Goal: Transaction & Acquisition: Purchase product/service

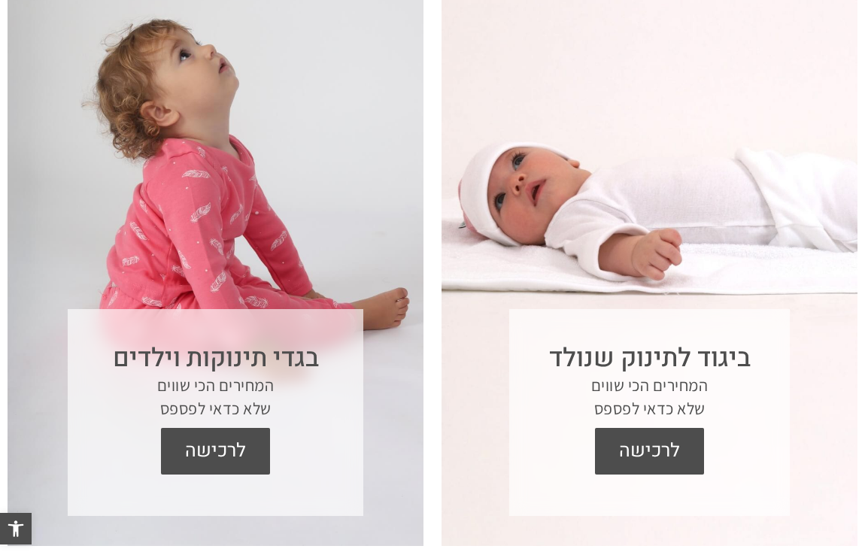
scroll to position [632, 0]
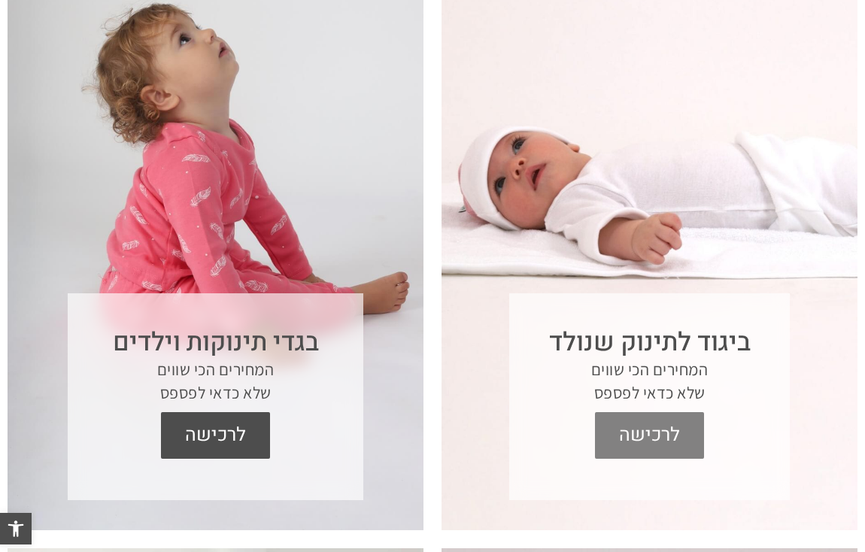
click at [670, 443] on span "לרכישה" at bounding box center [649, 435] width 87 height 47
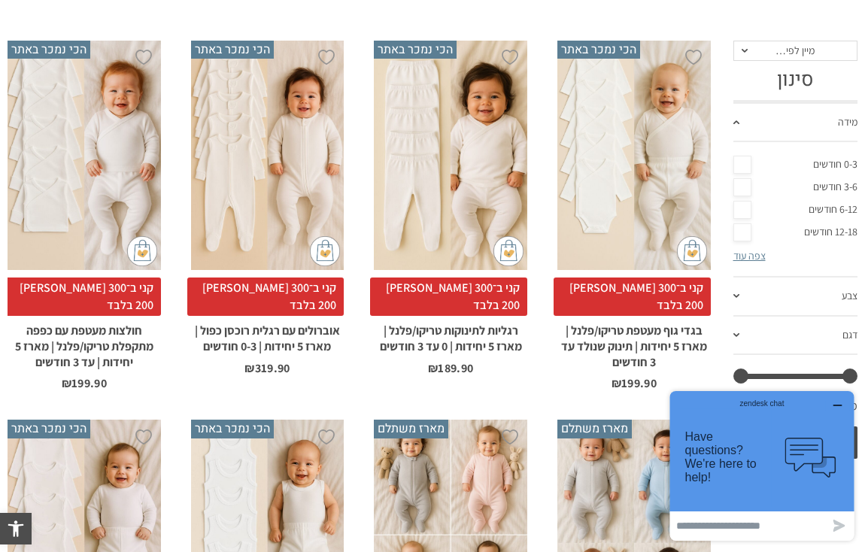
scroll to position [356, 0]
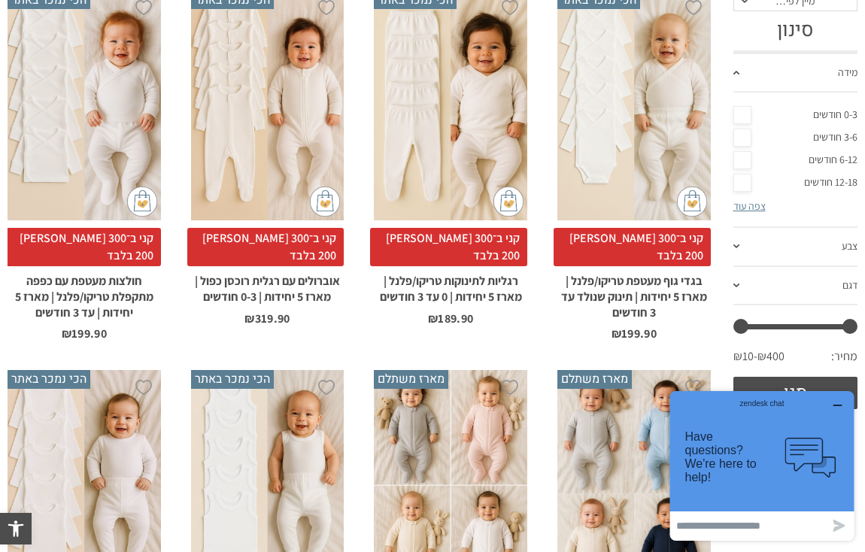
click at [632, 118] on div "x בחירת סוג בד טריקו (עונת מעבר/קיץ) פלנל (חורף)" at bounding box center [634, 105] width 153 height 229
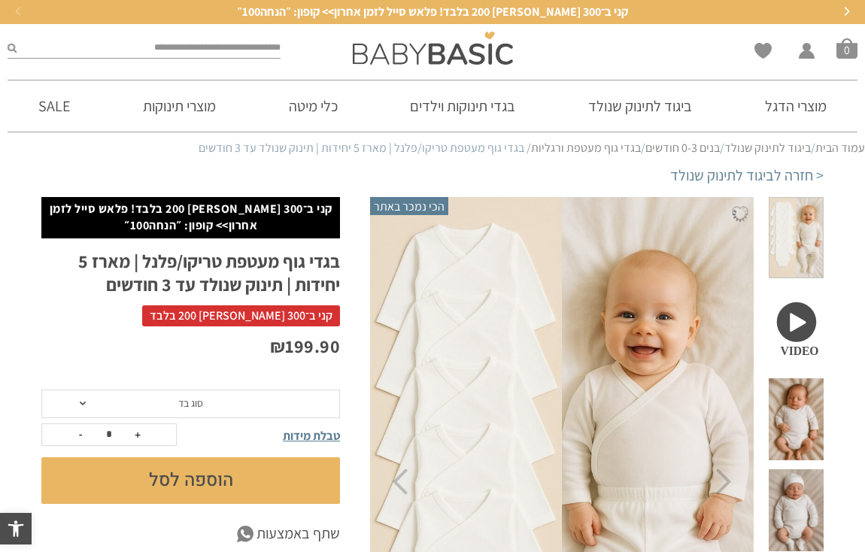
click at [214, 402] on span "סוג בד" at bounding box center [190, 404] width 299 height 29
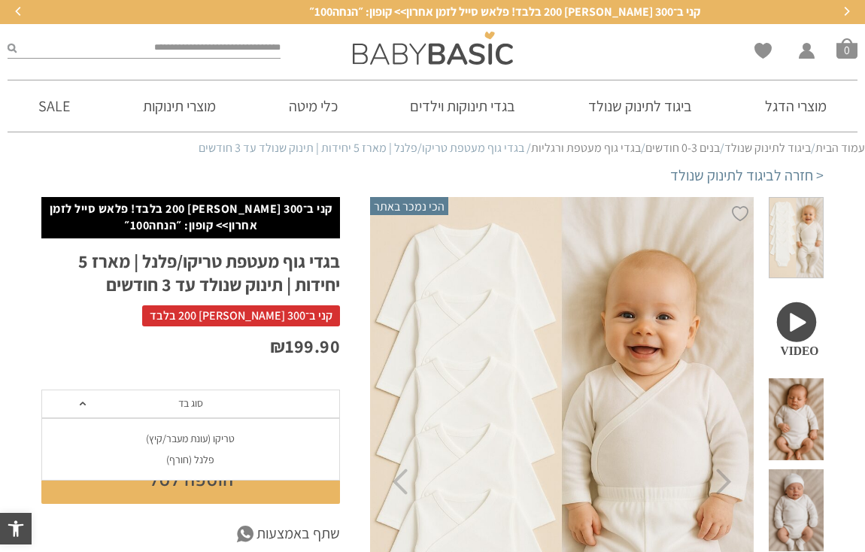
click at [213, 436] on div "טריקו (עונת מעבר/קיץ)" at bounding box center [190, 439] width 299 height 13
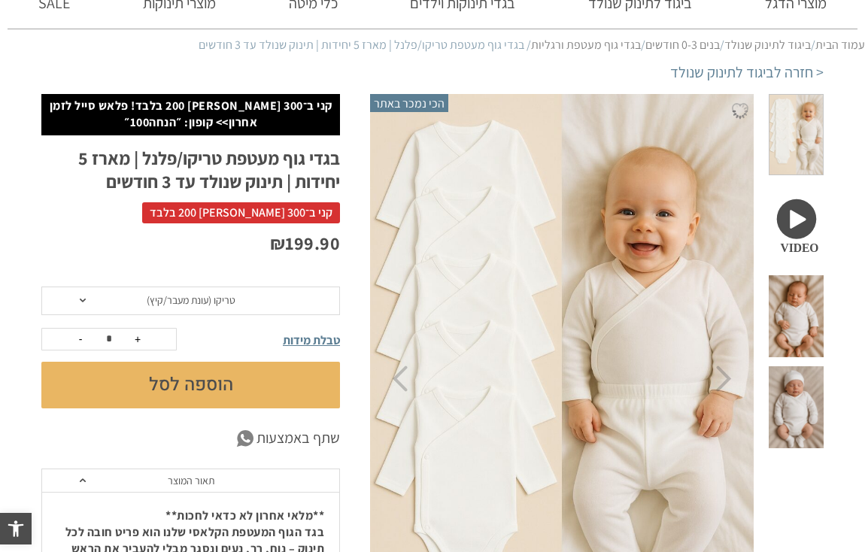
scroll to position [129, 0]
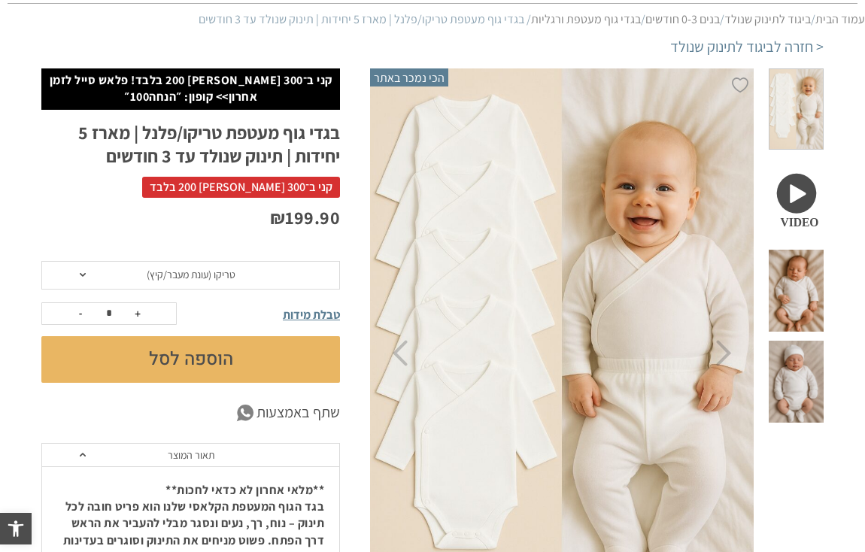
click at [317, 317] on span "טבלת מידות" at bounding box center [311, 315] width 57 height 16
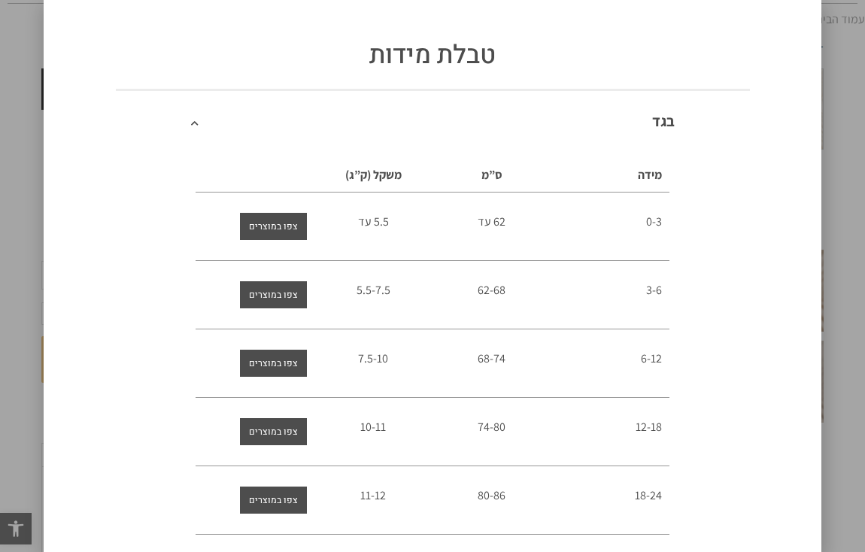
scroll to position [0, 0]
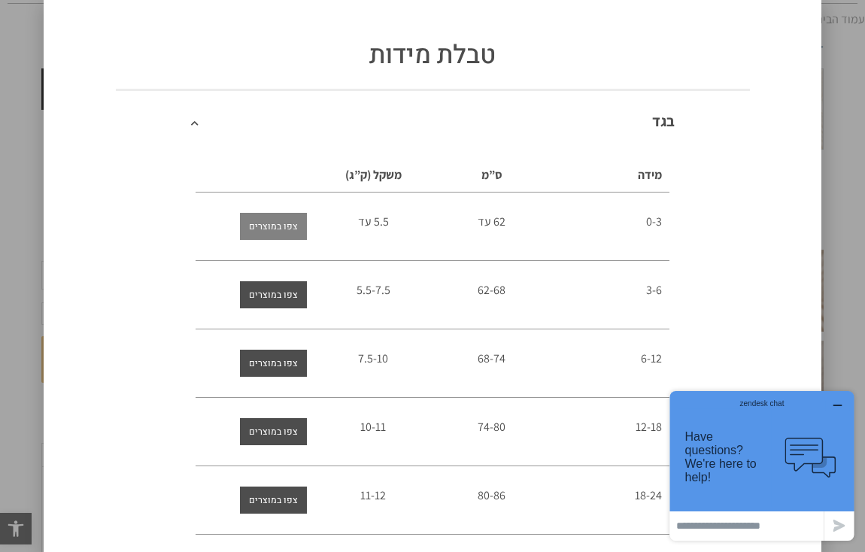
click at [279, 226] on span "צפו במוצרים" at bounding box center [273, 226] width 49 height 27
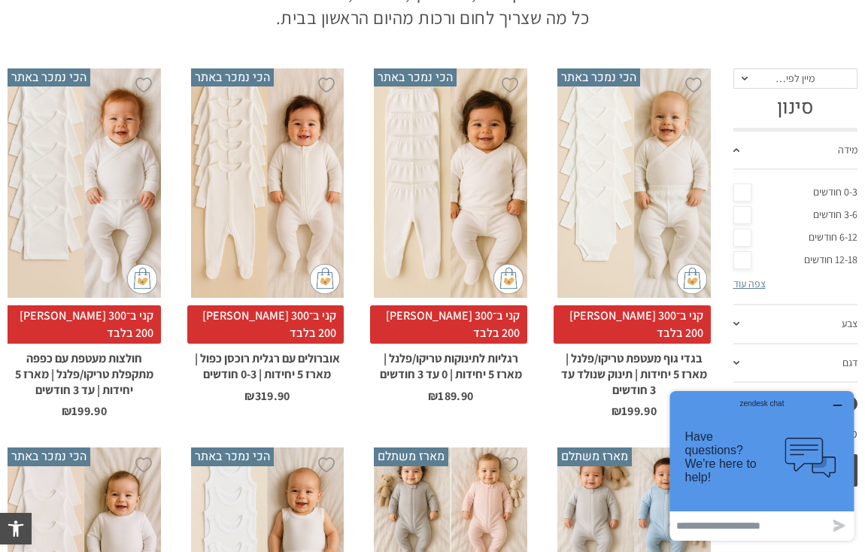
click at [637, 198] on div "x בחירת סוג בד טריקו (עונת מעבר/קיץ) פלנל (חורף)" at bounding box center [634, 182] width 153 height 229
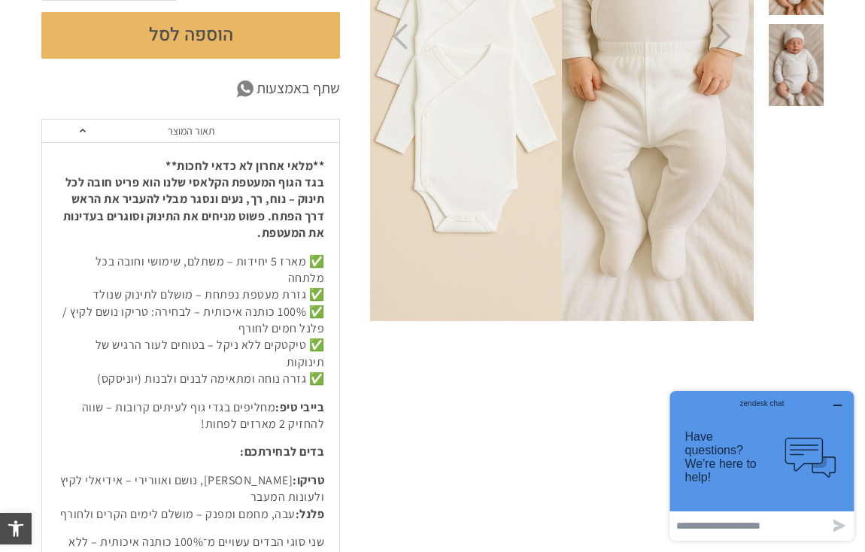
scroll to position [106, 0]
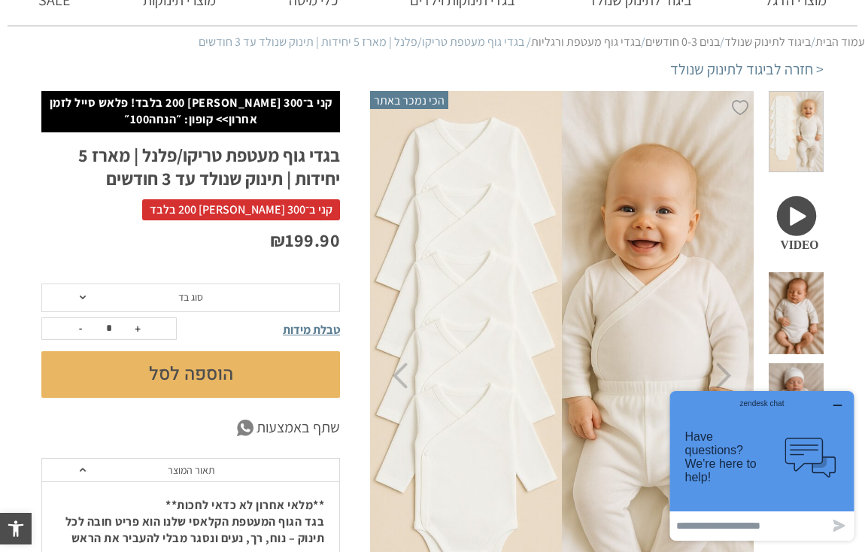
click at [177, 378] on button "הוספה לסל" at bounding box center [190, 374] width 299 height 47
click at [220, 314] on div "טבלת מידות" at bounding box center [272, 328] width 135 height 29
click at [220, 297] on span "סוג בד" at bounding box center [190, 298] width 299 height 29
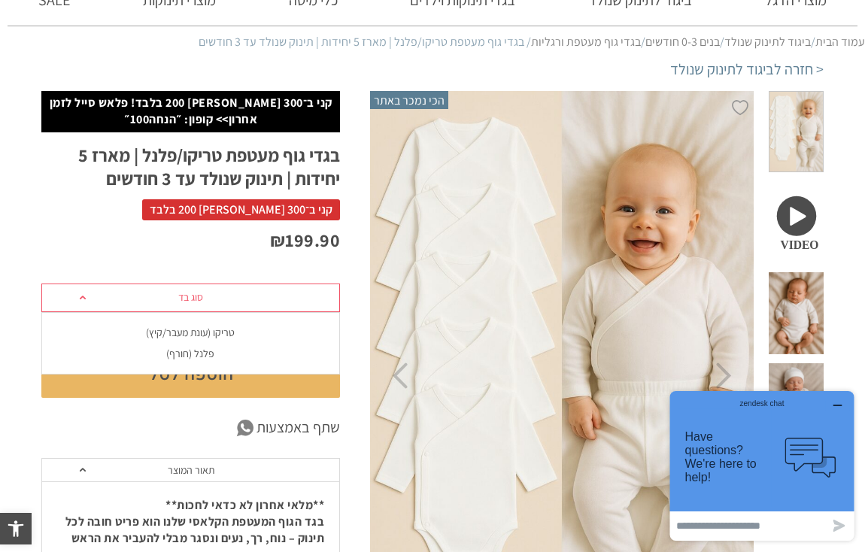
click at [229, 333] on div "טריקו (עונת מעבר/קיץ)" at bounding box center [190, 333] width 299 height 13
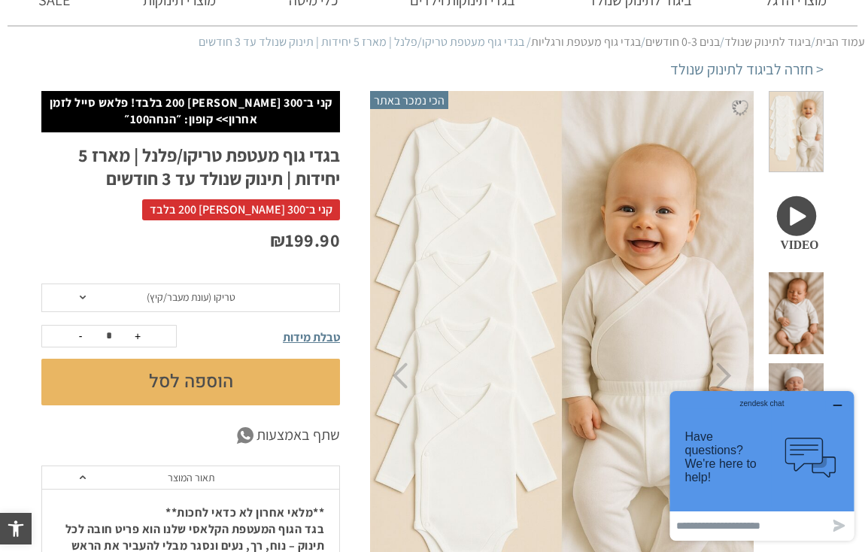
click at [207, 390] on button "הוספה לסל" at bounding box center [190, 382] width 299 height 47
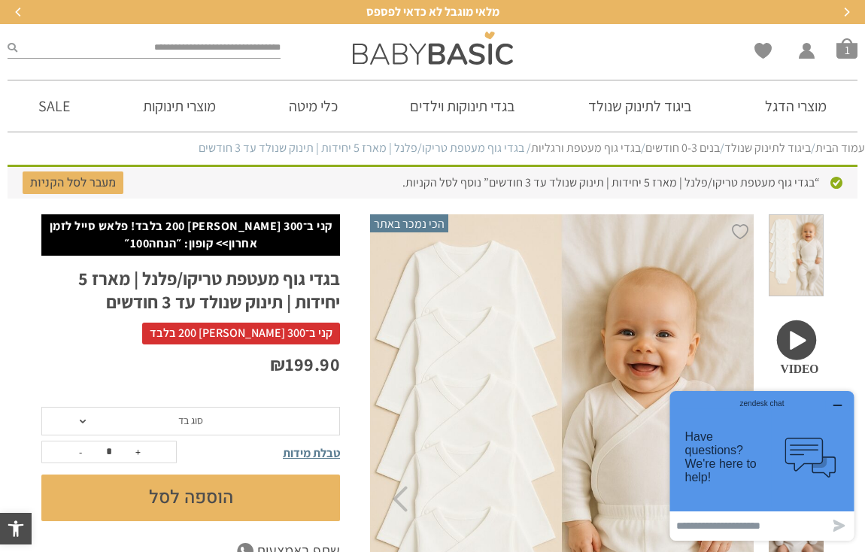
click at [324, 452] on span "טבלת מידות" at bounding box center [311, 453] width 57 height 16
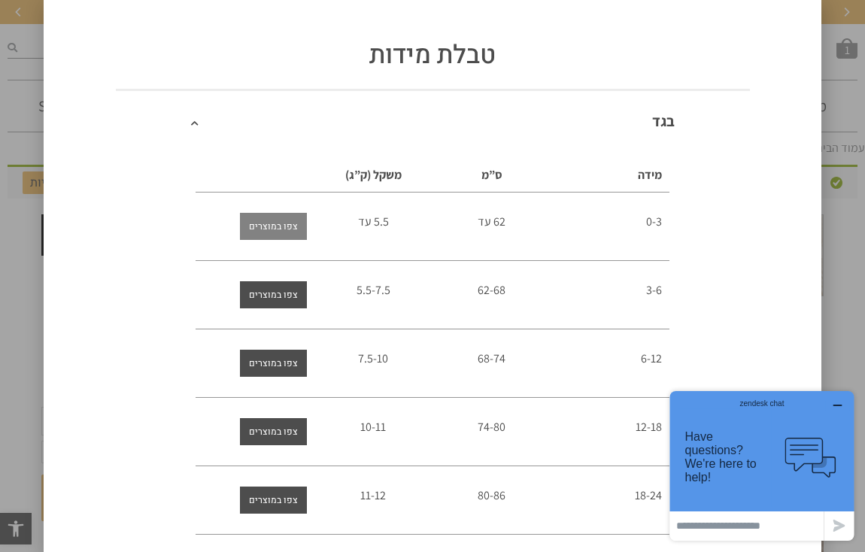
click at [275, 223] on span "צפו במוצרים" at bounding box center [273, 226] width 49 height 27
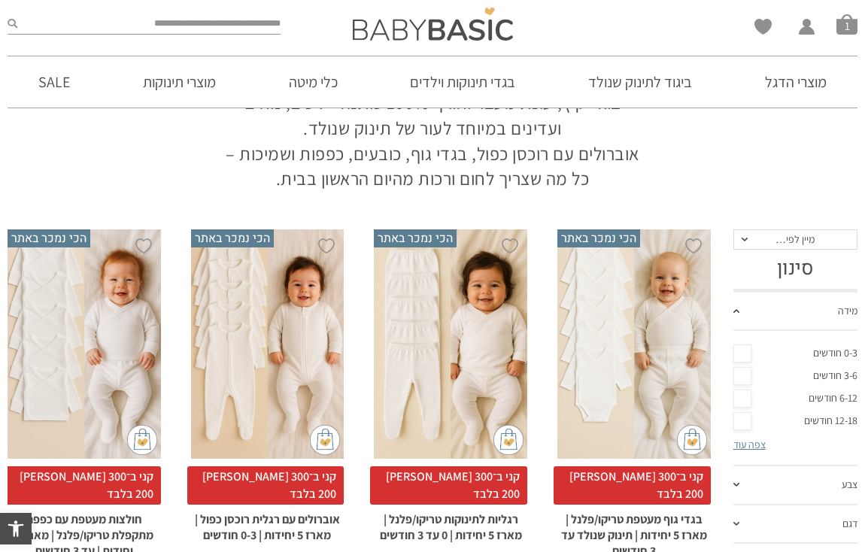
scroll to position [190, 0]
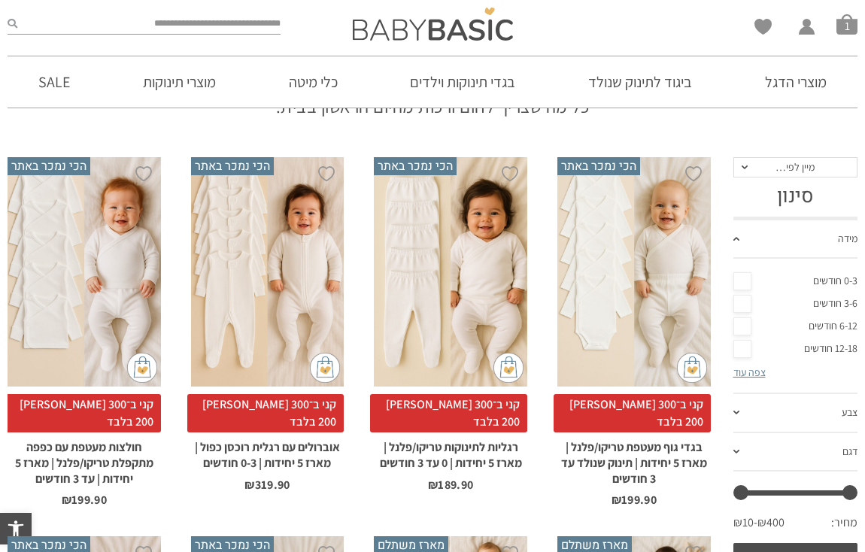
click at [448, 305] on div "x בחירת סוג בד טריקו (עונת מעבר/קיץ) פלנל (חורף)" at bounding box center [450, 271] width 153 height 229
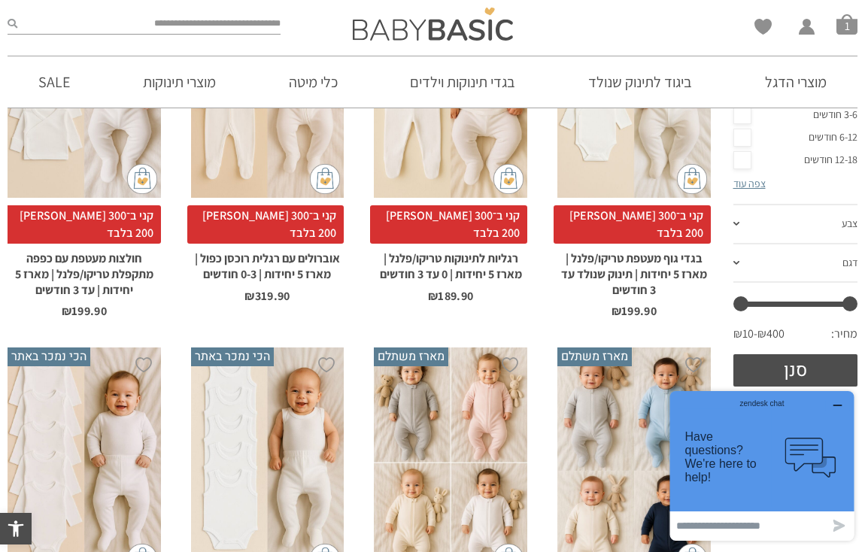
scroll to position [407, 0]
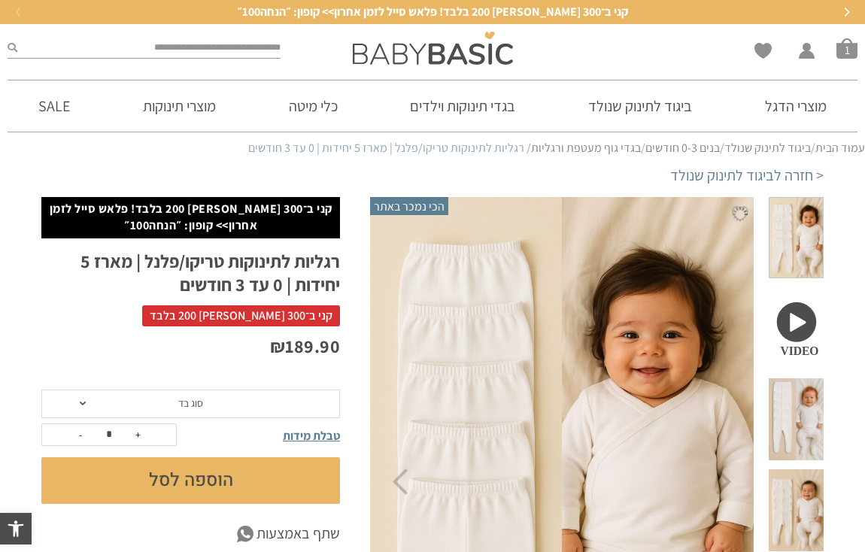
click at [221, 398] on span "סוג בד" at bounding box center [190, 404] width 299 height 29
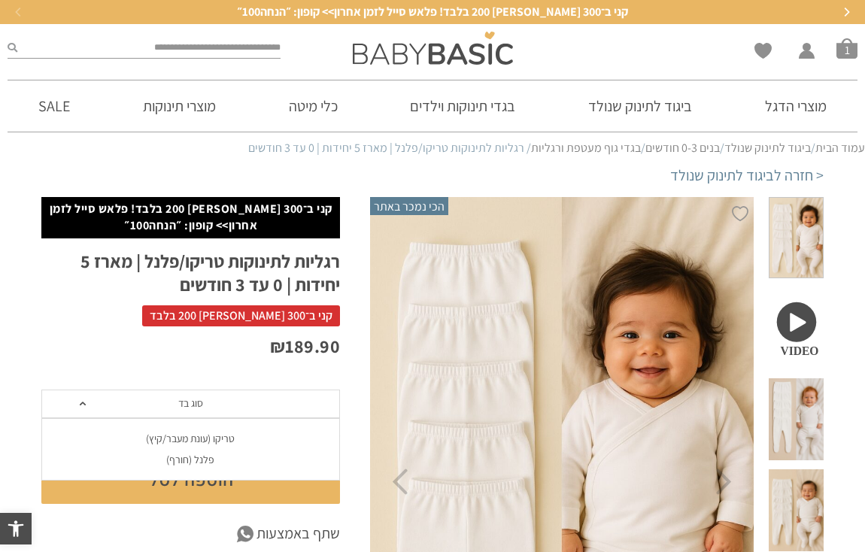
click at [221, 435] on div "טריקו (עונת מעבר/קיץ)" at bounding box center [190, 439] width 299 height 13
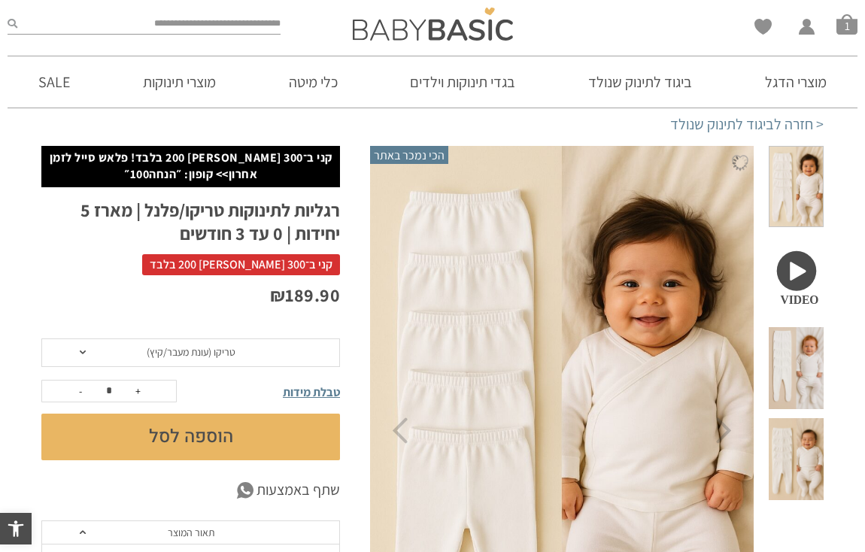
scroll to position [111, 0]
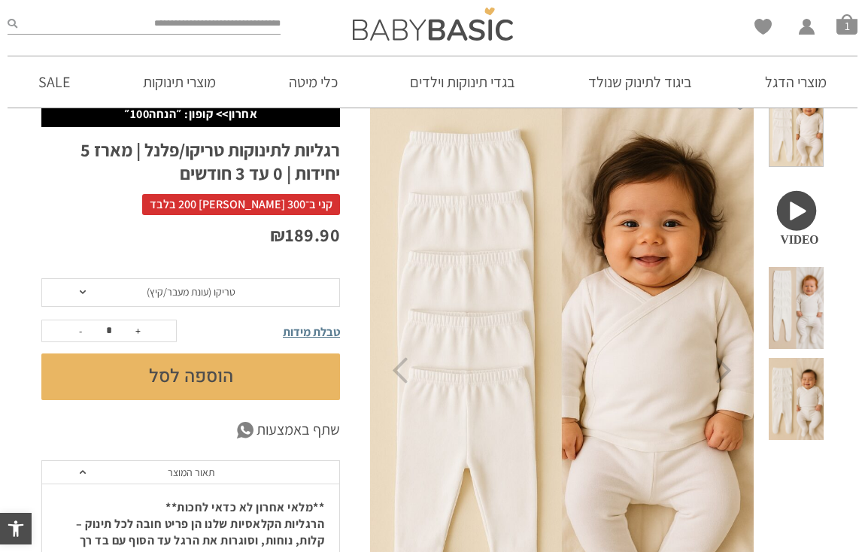
click at [191, 381] on button "הוספה לסל" at bounding box center [190, 377] width 299 height 47
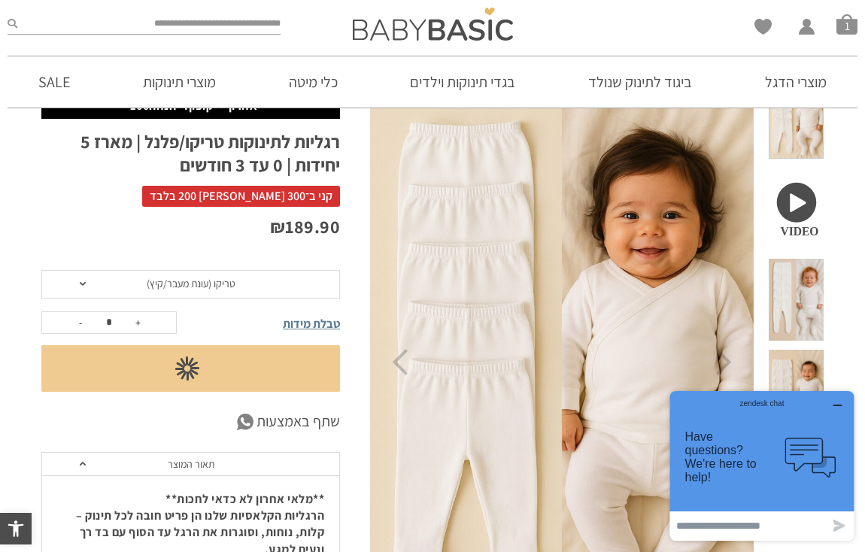
scroll to position [62, 0]
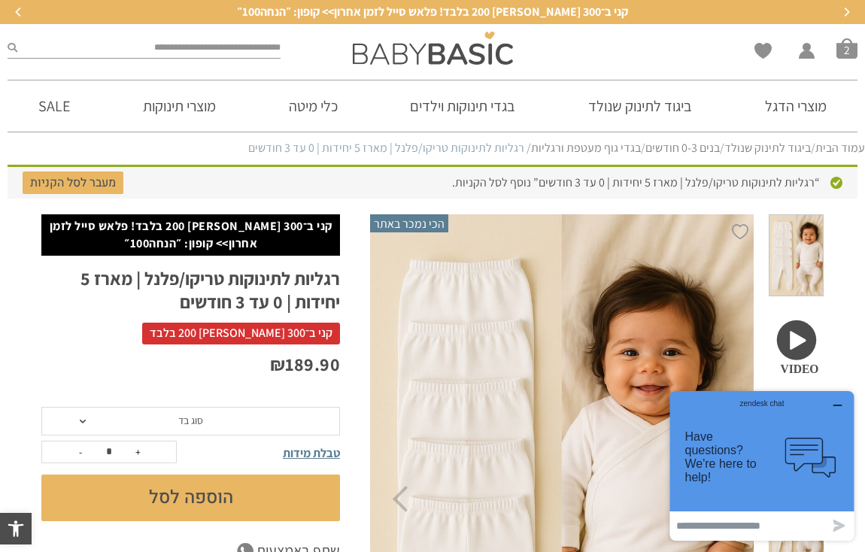
click at [327, 456] on span "טבלת מידות" at bounding box center [311, 453] width 57 height 16
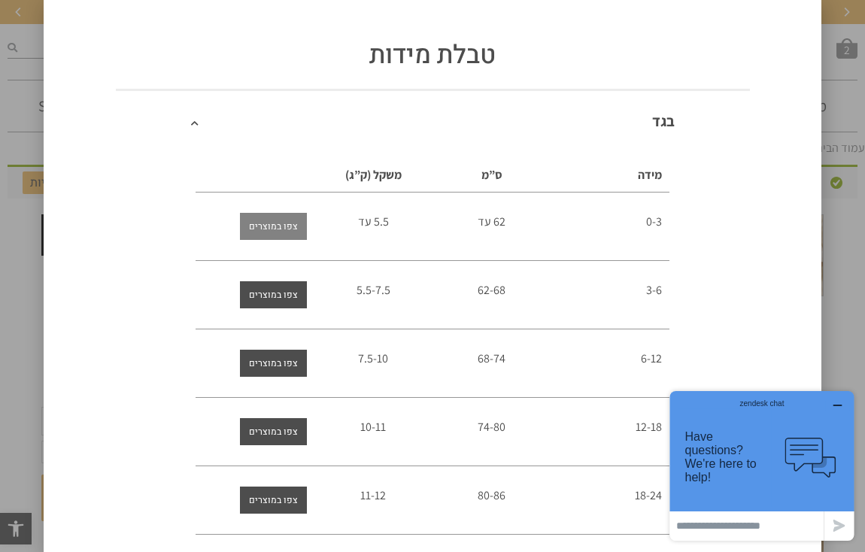
click at [286, 229] on span "צפו במוצרים" at bounding box center [273, 226] width 49 height 27
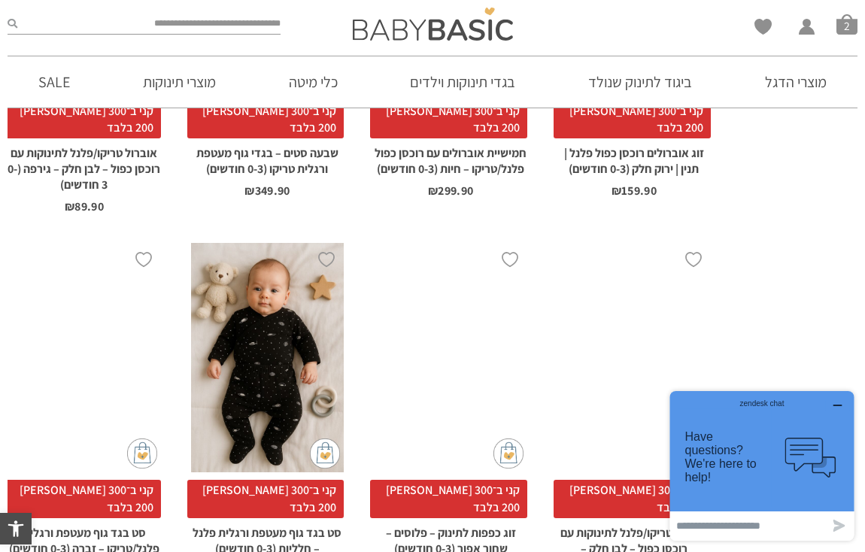
scroll to position [4309, 0]
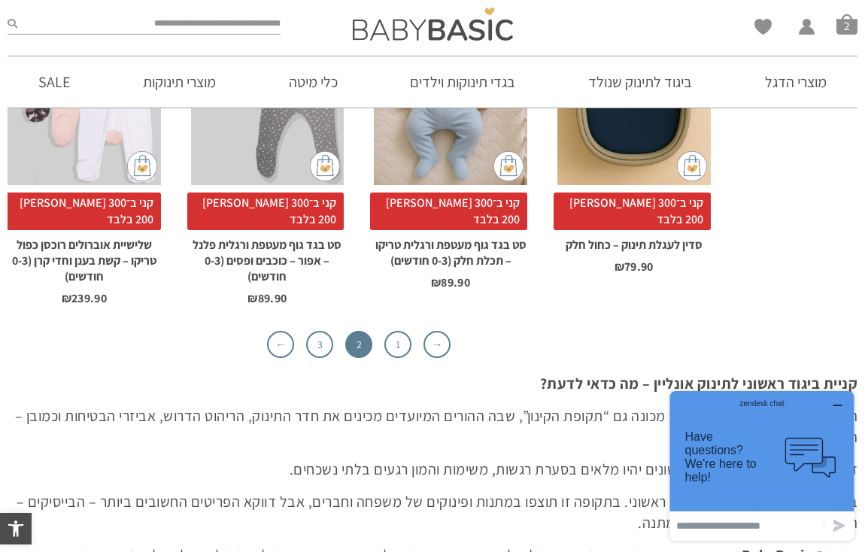
scroll to position [4360, 0]
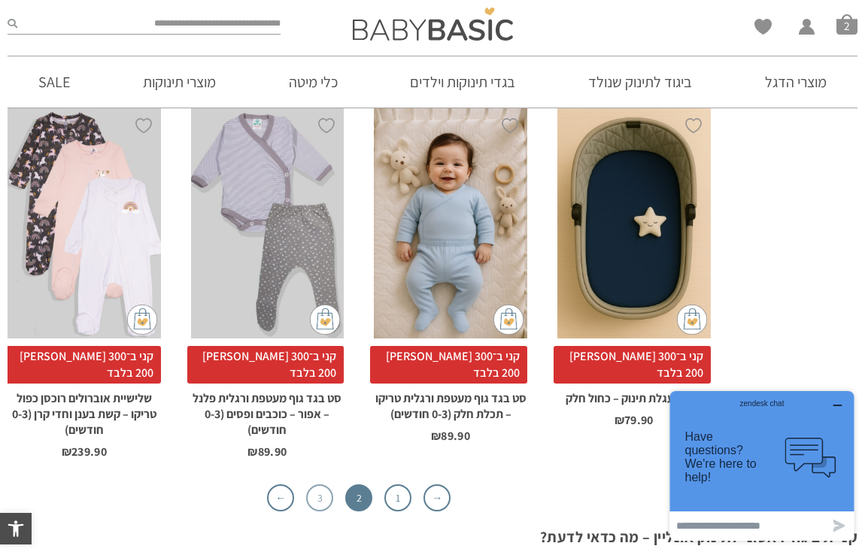
click at [311, 485] on link "3" at bounding box center [319, 498] width 27 height 27
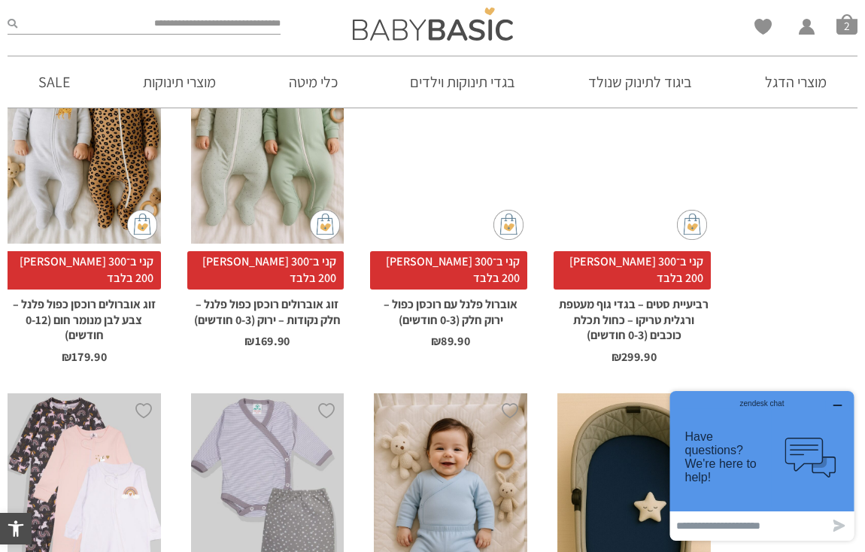
scroll to position [4074, 0]
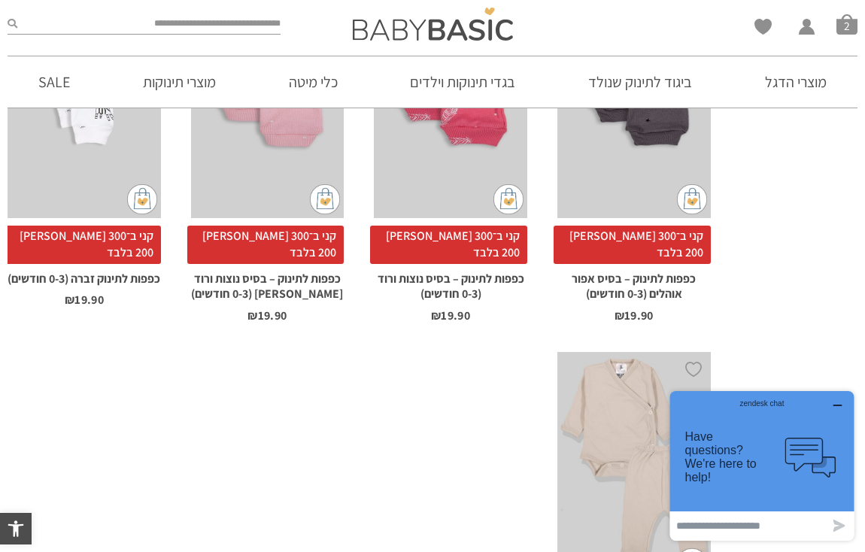
scroll to position [4064, 0]
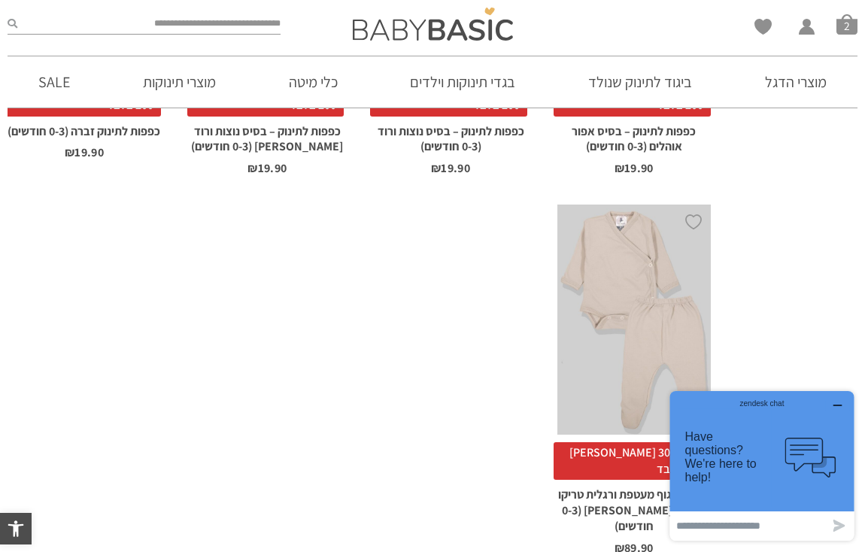
scroll to position [3588, 0]
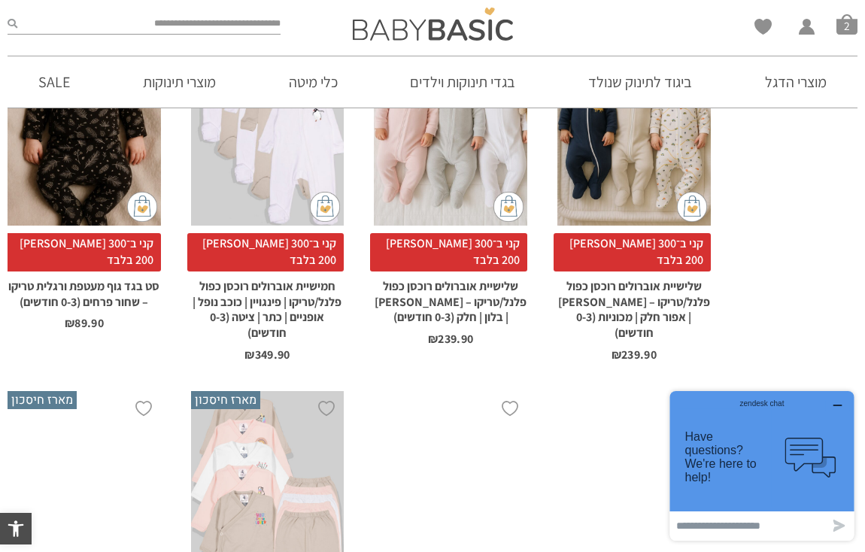
scroll to position [2338, 0]
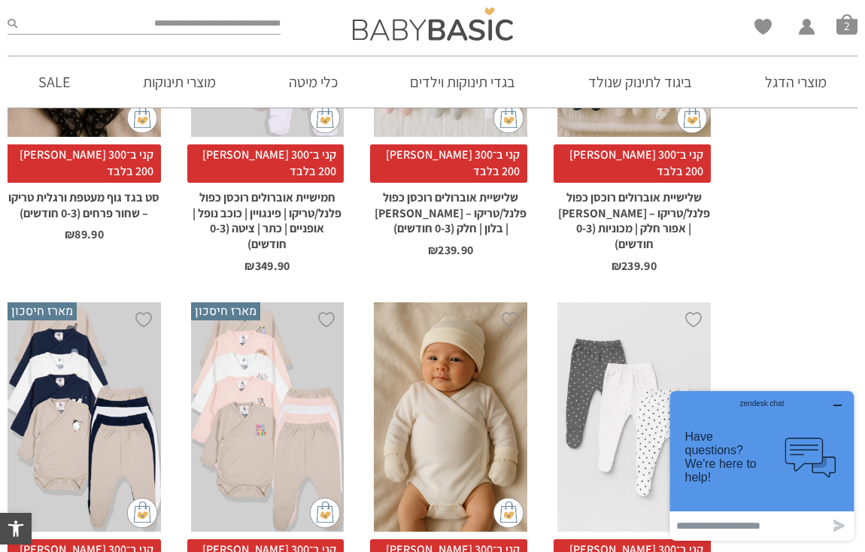
click at [80, 338] on div "x בחירת סוג בד טריקו (עונת מעבר/קיץ) פלנל (חורף)" at bounding box center [84, 416] width 153 height 229
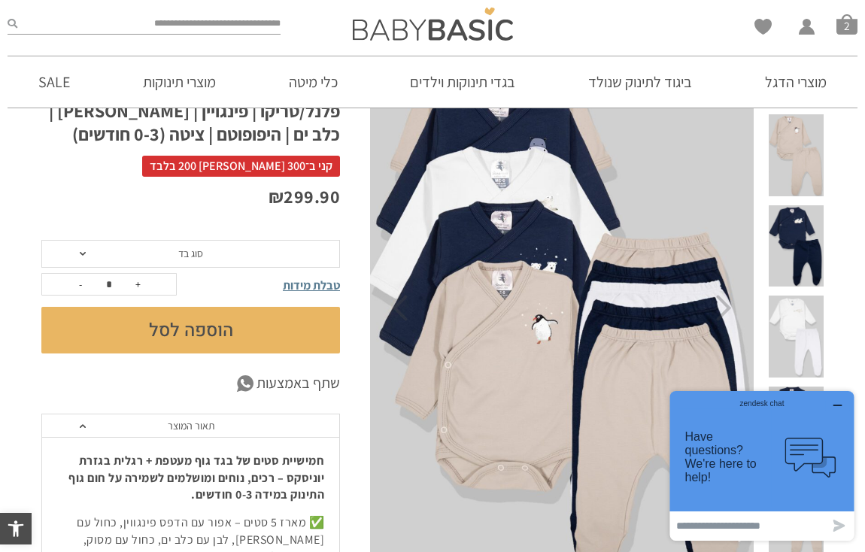
scroll to position [69, 0]
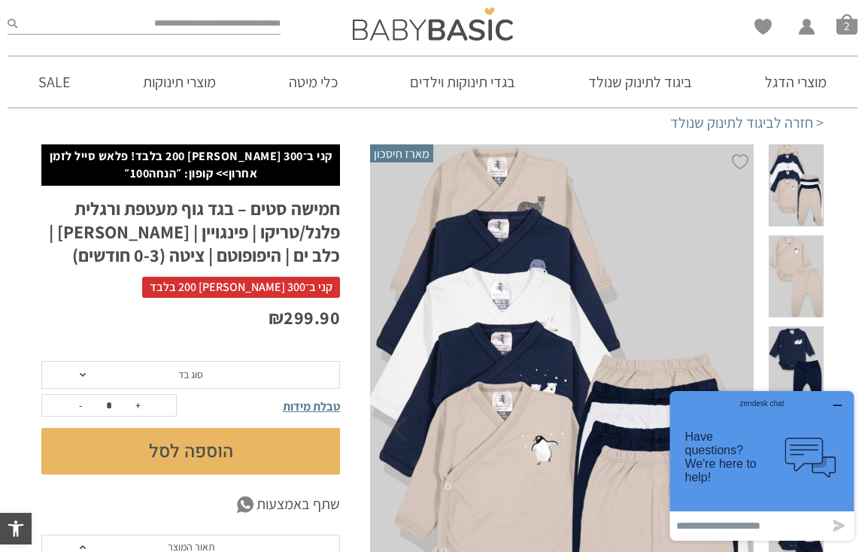
click at [804, 250] on span at bounding box center [796, 276] width 55 height 82
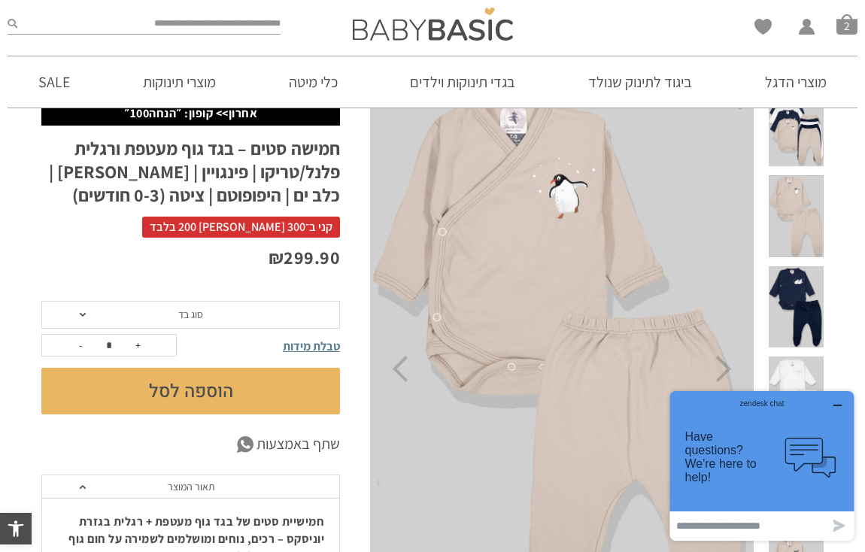
scroll to position [202, 0]
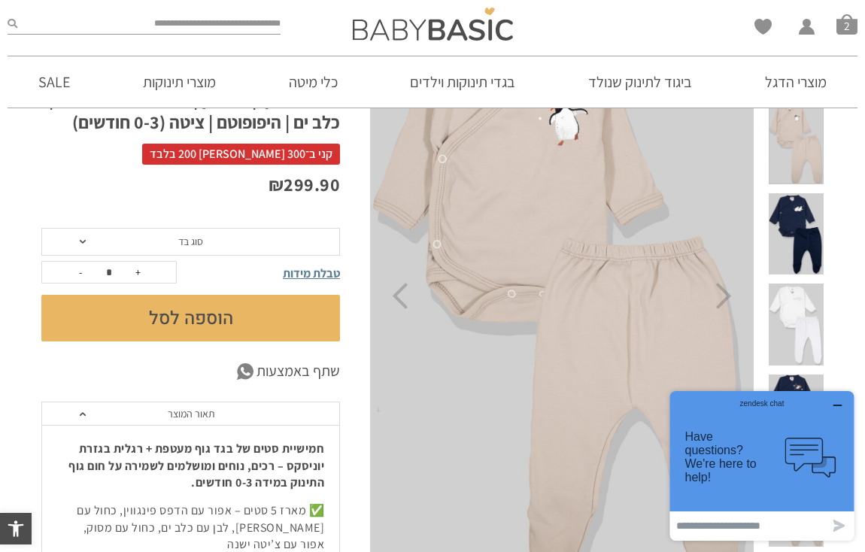
click at [803, 308] on span at bounding box center [796, 325] width 55 height 82
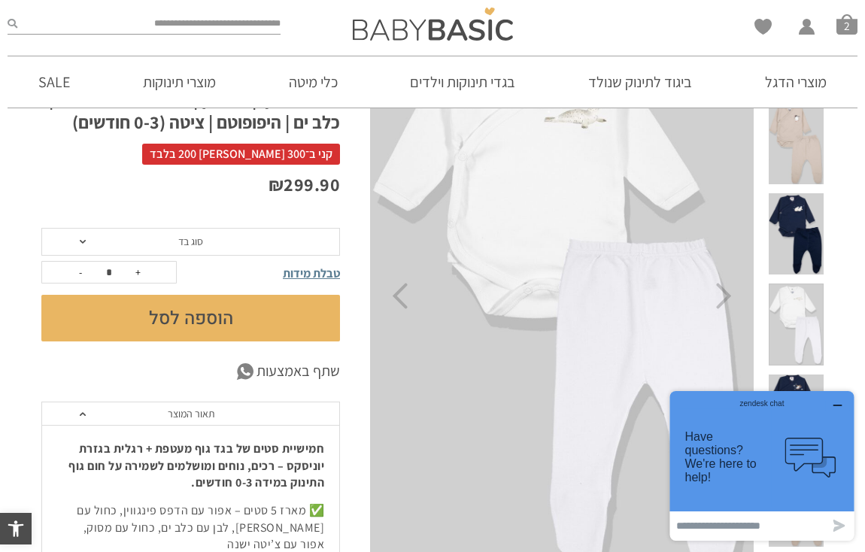
scroll to position [26, 0]
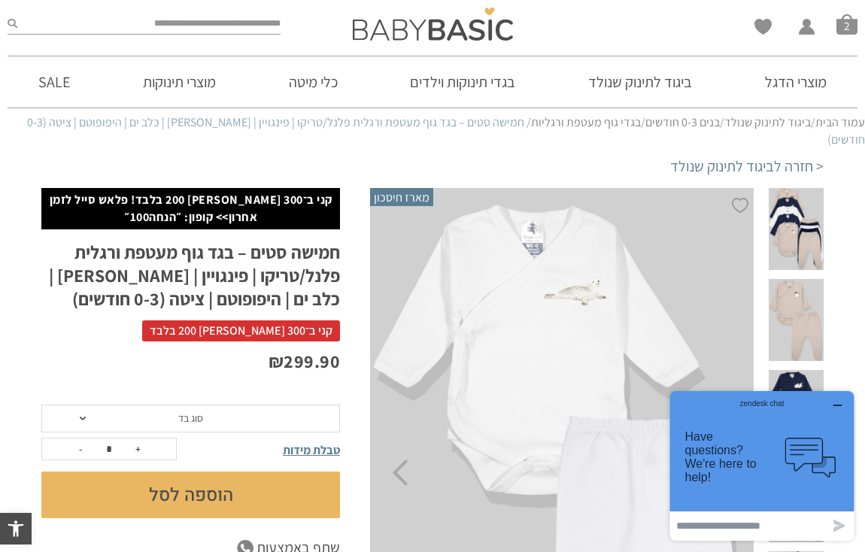
click at [575, 124] on link "בגדי גוף מעטפת ורגליות" at bounding box center [586, 122] width 110 height 16
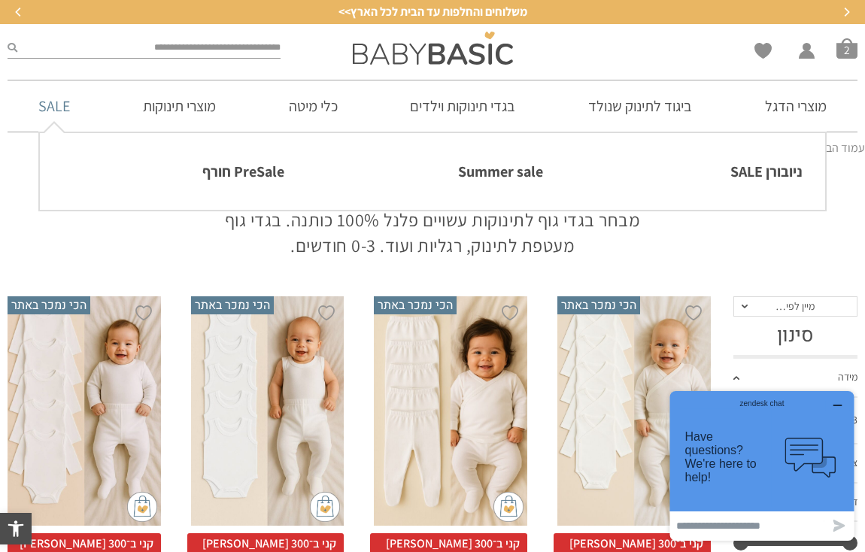
click at [64, 116] on link "SALE" at bounding box center [54, 106] width 77 height 51
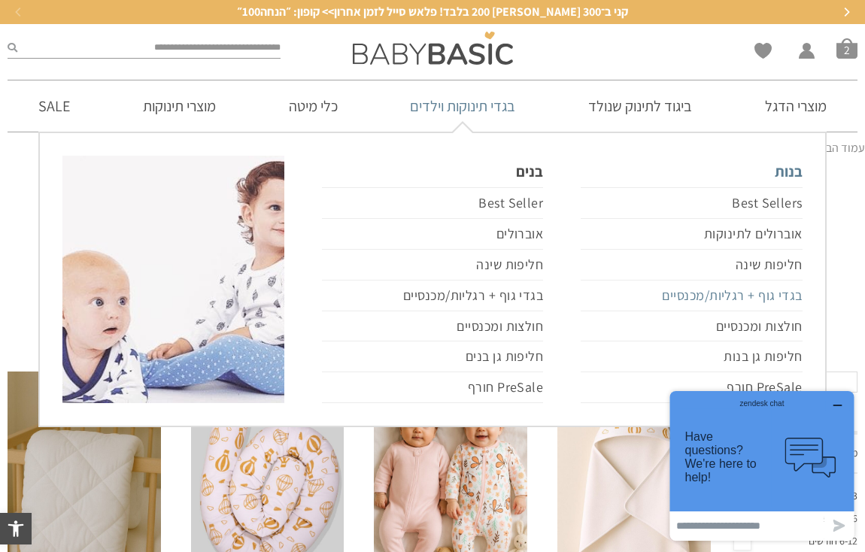
click at [736, 292] on link "בגדי גוף + רגליות/מכנסיים" at bounding box center [691, 296] width 221 height 31
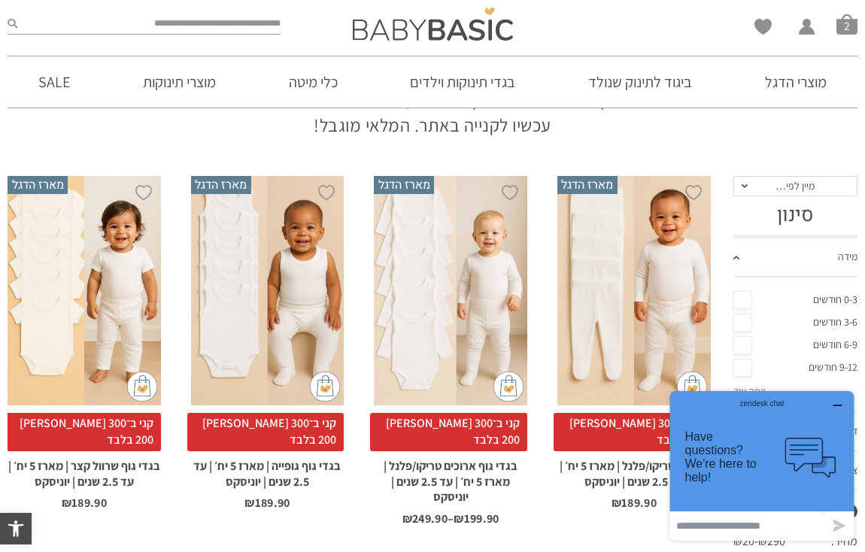
click at [838, 408] on icon "button" at bounding box center [838, 406] width 12 height 12
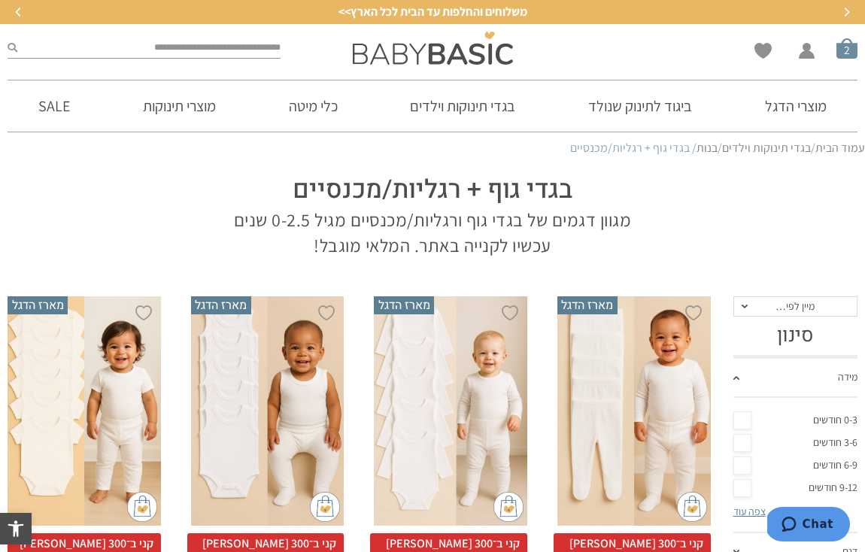
click at [840, 51] on span "סל קניות" at bounding box center [847, 48] width 21 height 21
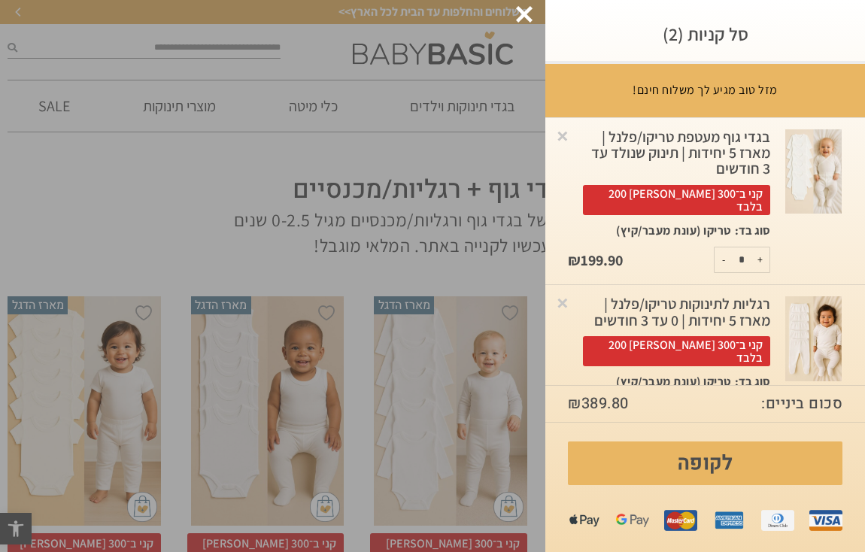
scroll to position [26, 0]
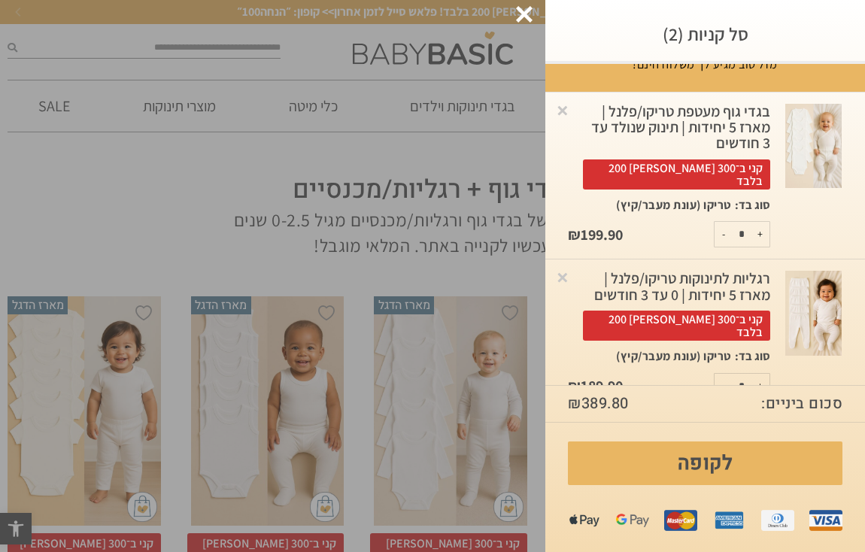
click at [526, 20] on div at bounding box center [524, 14] width 17 height 17
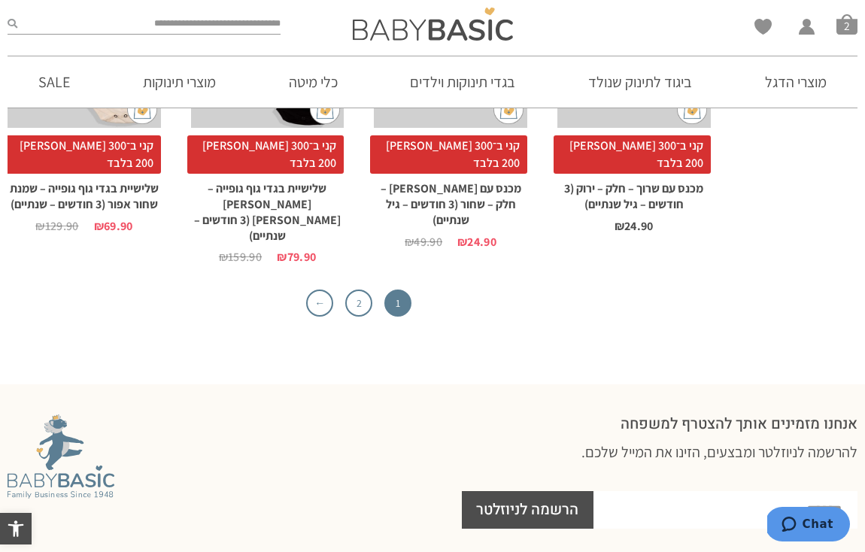
scroll to position [4504, 0]
